Goal: Task Accomplishment & Management: Complete application form

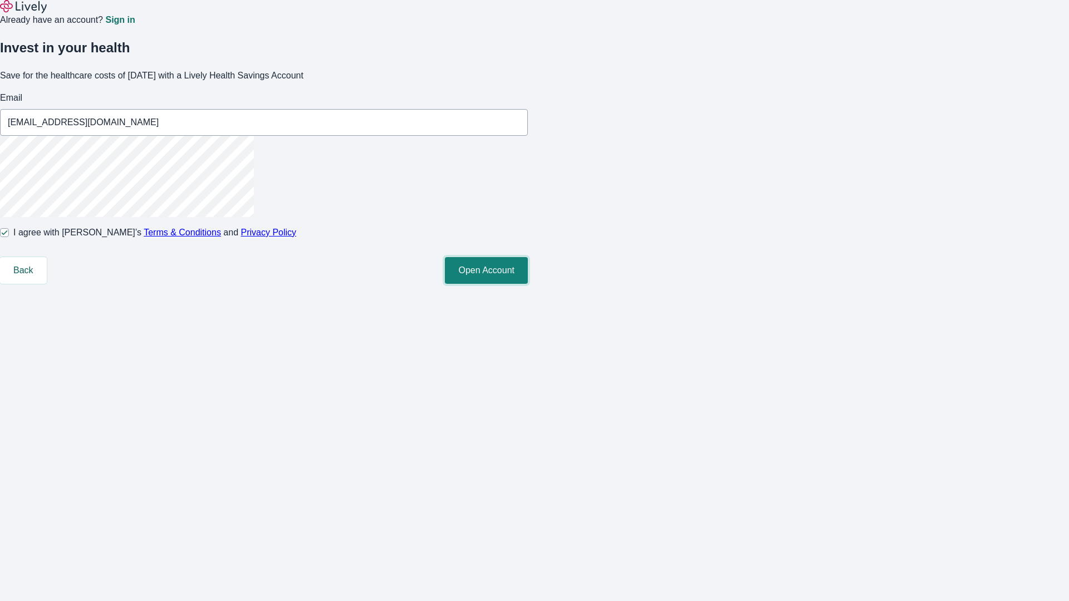
click at [528, 284] on button "Open Account" at bounding box center [486, 270] width 83 height 27
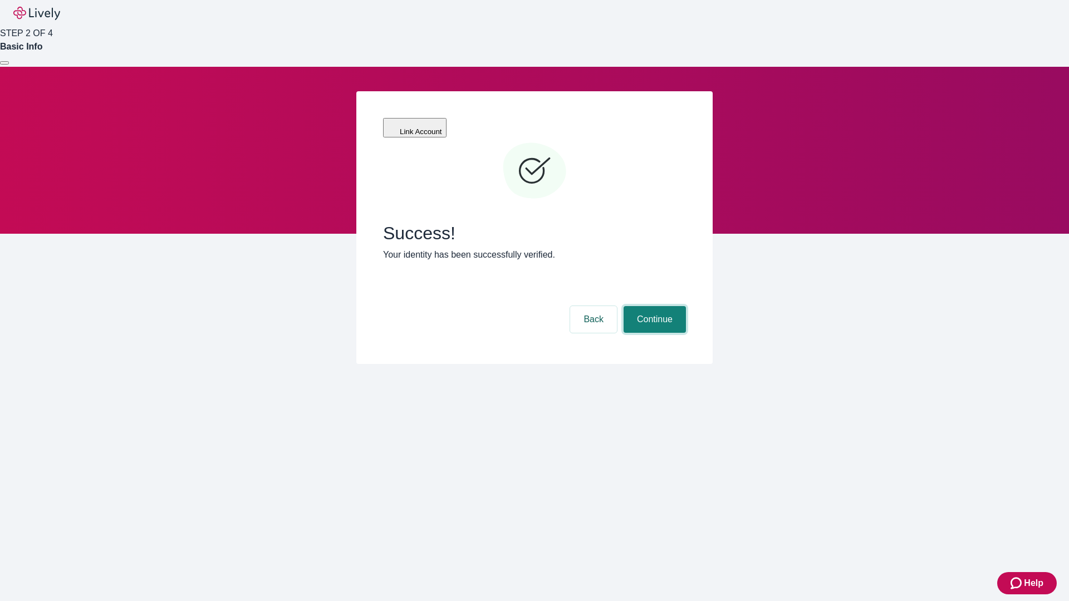
click at [653, 306] on button "Continue" at bounding box center [654, 319] width 62 height 27
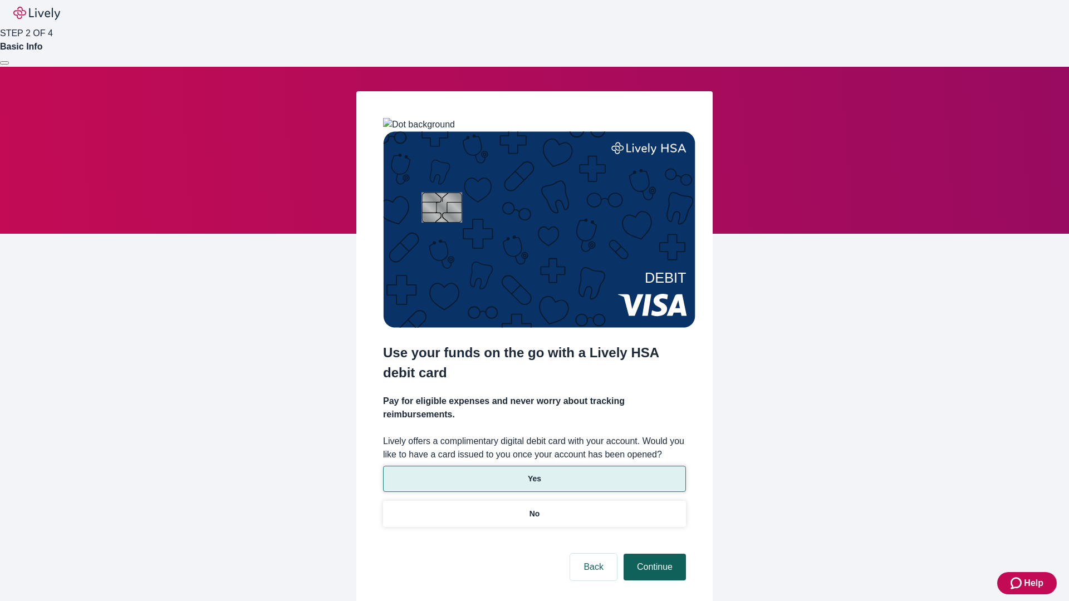
click at [534, 473] on p "Yes" at bounding box center [534, 479] width 13 height 12
click at [653, 554] on button "Continue" at bounding box center [654, 567] width 62 height 27
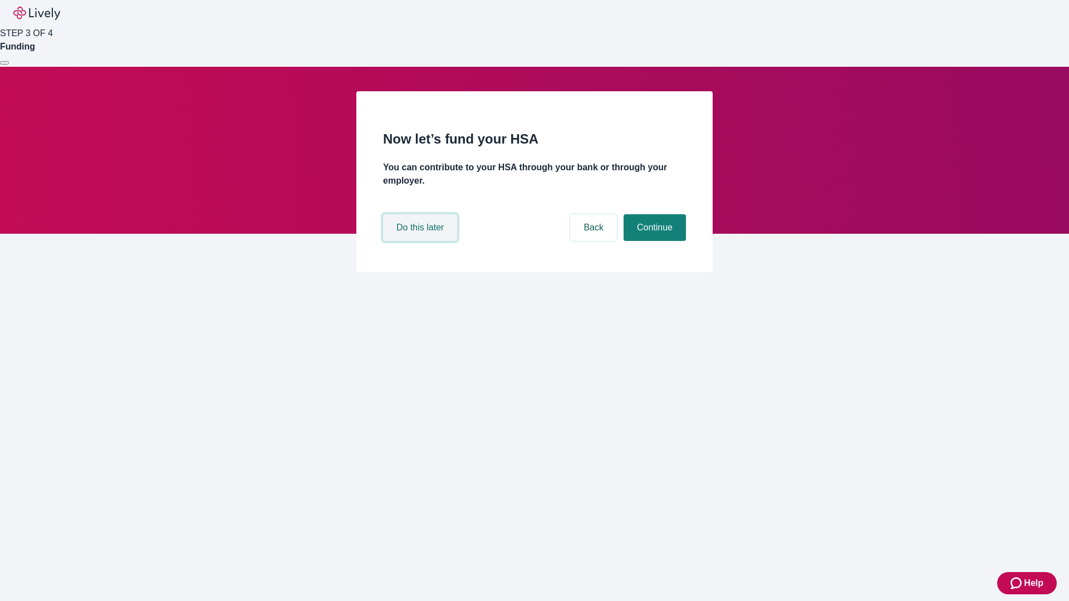
click at [421, 241] on button "Do this later" at bounding box center [420, 227] width 74 height 27
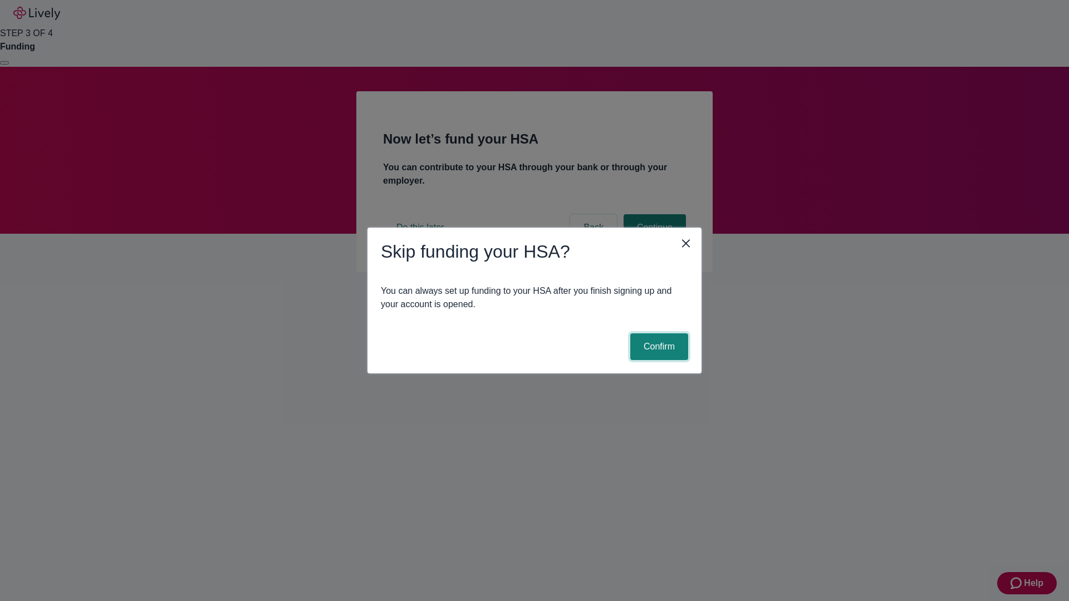
click at [657, 347] on button "Confirm" at bounding box center [659, 346] width 58 height 27
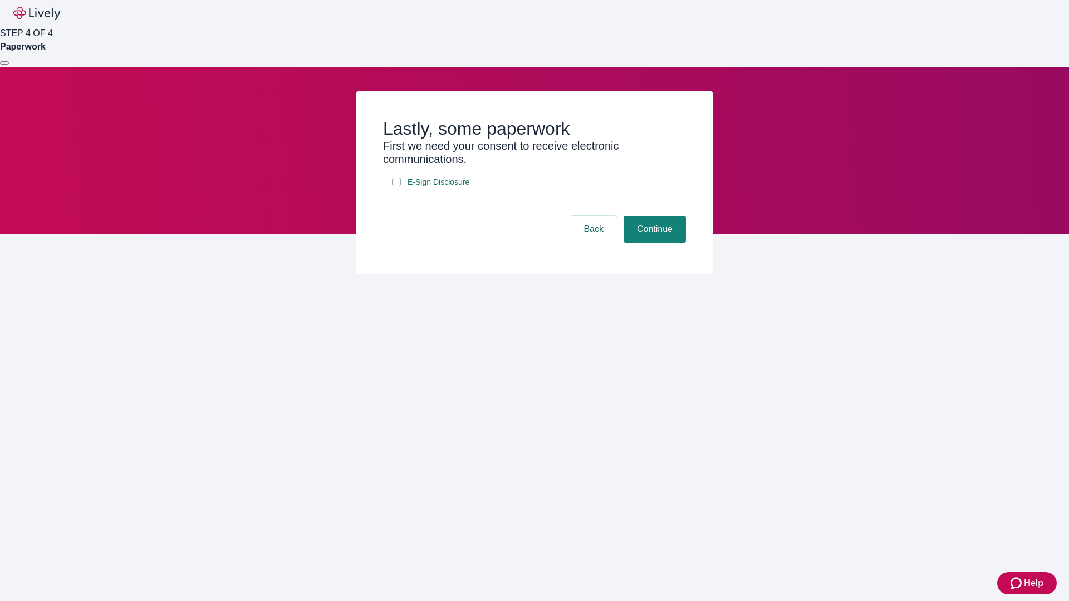
click at [396, 186] on input "E-Sign Disclosure" at bounding box center [396, 182] width 9 height 9
checkbox input "true"
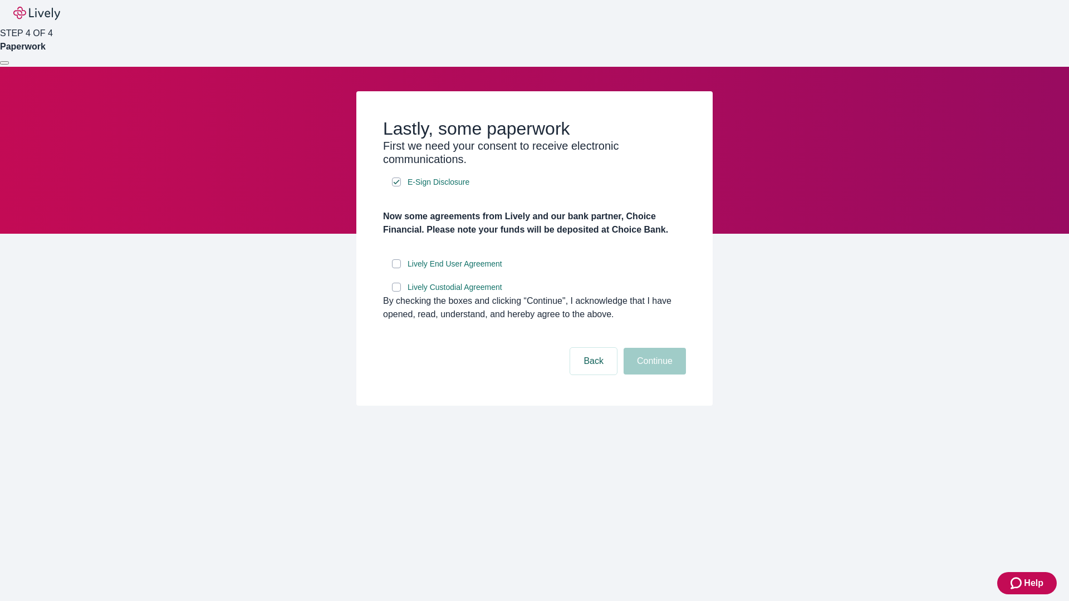
click at [396, 268] on input "Lively End User Agreement" at bounding box center [396, 263] width 9 height 9
checkbox input "true"
click at [396, 292] on input "Lively Custodial Agreement" at bounding box center [396, 287] width 9 height 9
checkbox input "true"
click at [653, 375] on button "Continue" at bounding box center [654, 361] width 62 height 27
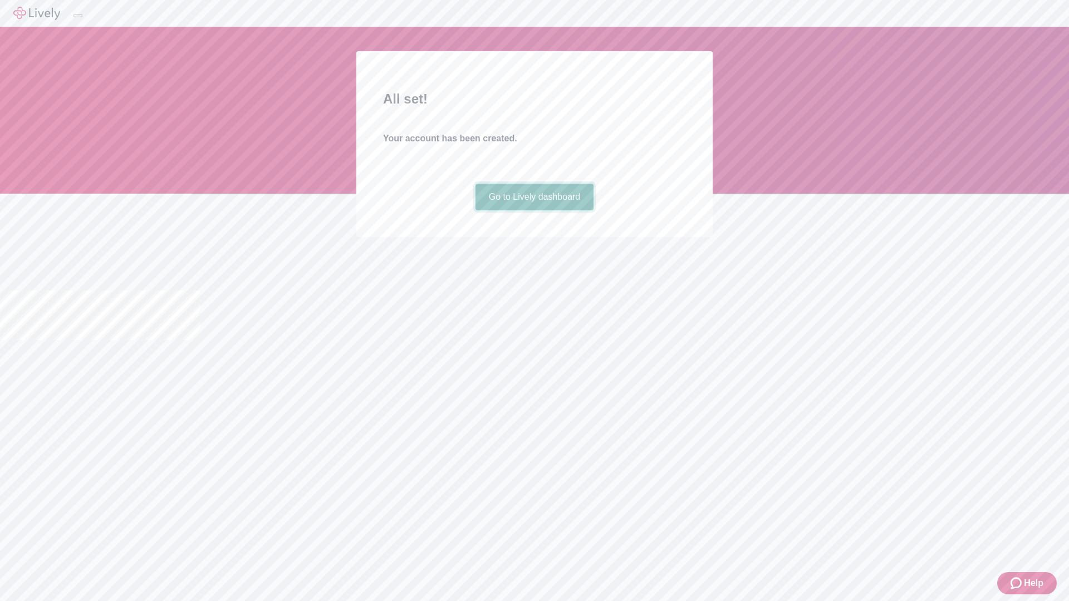
click at [534, 210] on link "Go to Lively dashboard" at bounding box center [534, 197] width 119 height 27
